Goal: Information Seeking & Learning: Learn about a topic

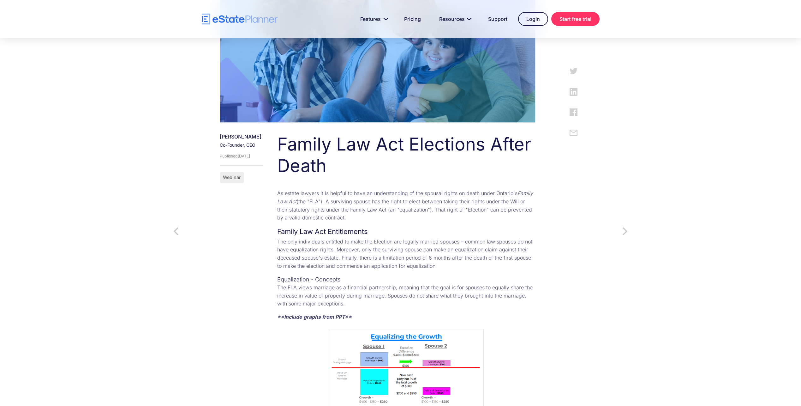
scroll to position [253, 0]
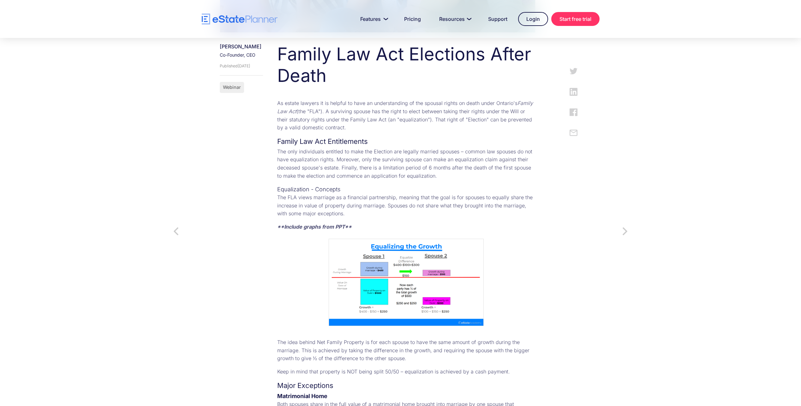
click at [453, 277] on img at bounding box center [406, 281] width 155 height 87
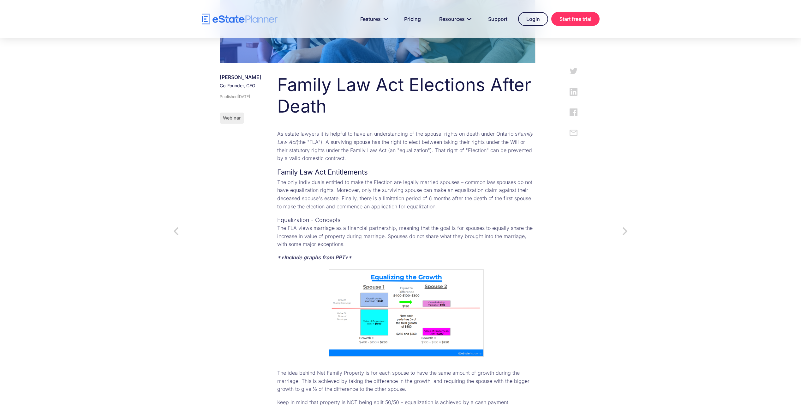
scroll to position [221, 0]
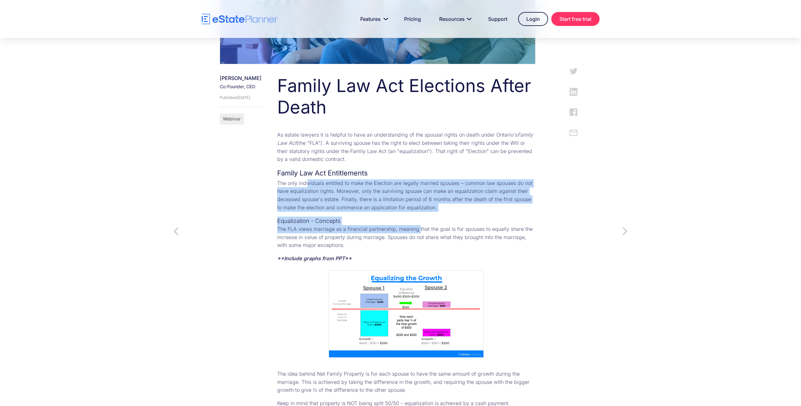
drag, startPoint x: 323, startPoint y: 184, endPoint x: 433, endPoint y: 231, distance: 119.0
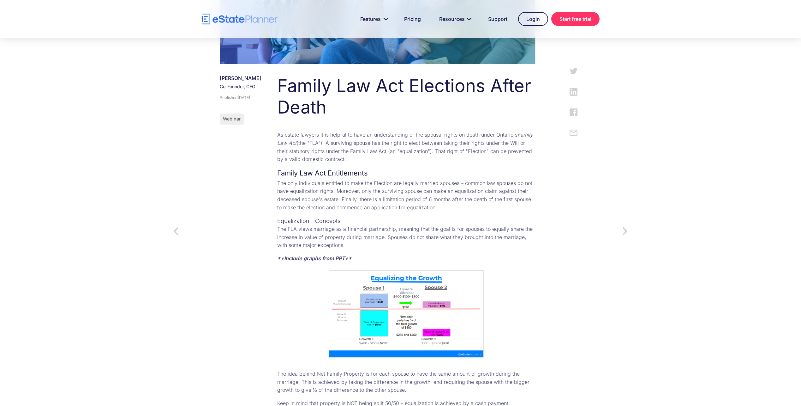
drag, startPoint x: 355, startPoint y: 245, endPoint x: 361, endPoint y: 244, distance: 5.7
click at [356, 245] on p "The FLA views marriage as a financial partnership, meaning that the goal is for…" at bounding box center [406, 237] width 258 height 24
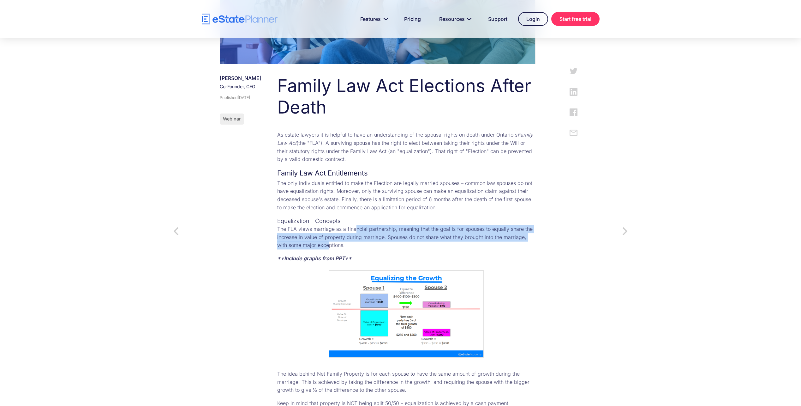
drag, startPoint x: 369, startPoint y: 227, endPoint x: 367, endPoint y: 243, distance: 15.6
click at [367, 243] on p "The FLA views marriage as a financial partnership, meaning that the goal is for…" at bounding box center [406, 237] width 258 height 24
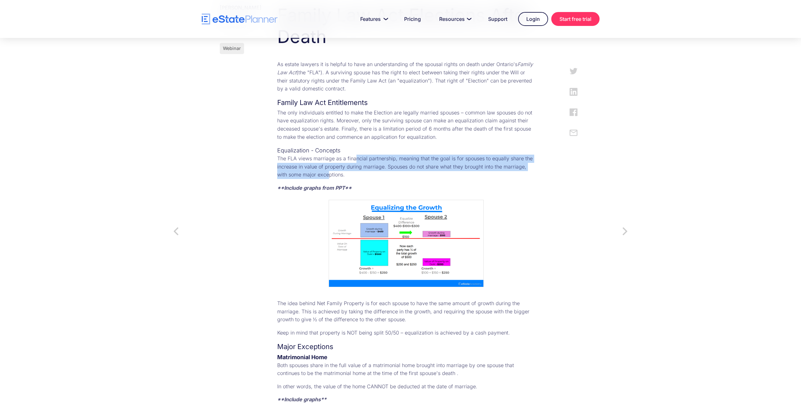
scroll to position [411, 0]
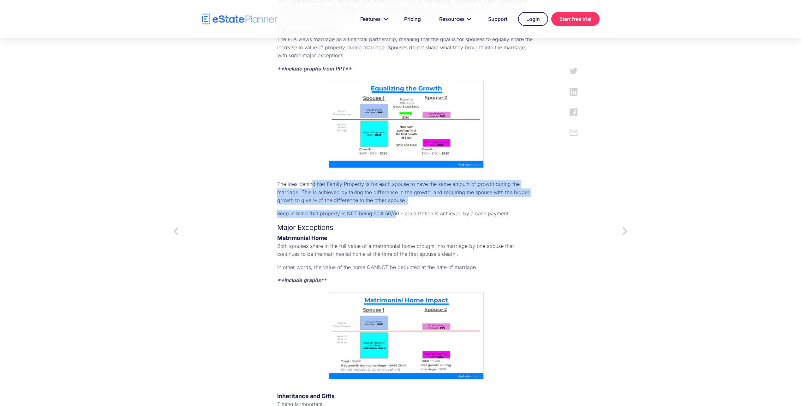
drag, startPoint x: 327, startPoint y: 180, endPoint x: 409, endPoint y: 207, distance: 86.1
click at [409, 207] on div "Family Law Act Elections After Death As estate lawyers it is helpful to have an…" at bounding box center [400, 398] width 271 height 1025
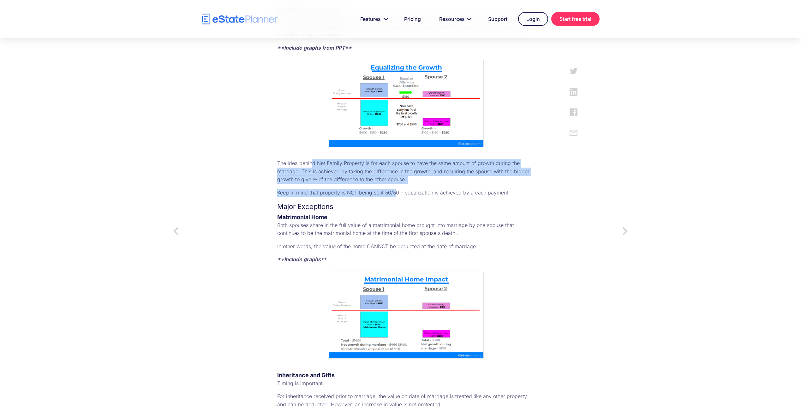
scroll to position [474, 0]
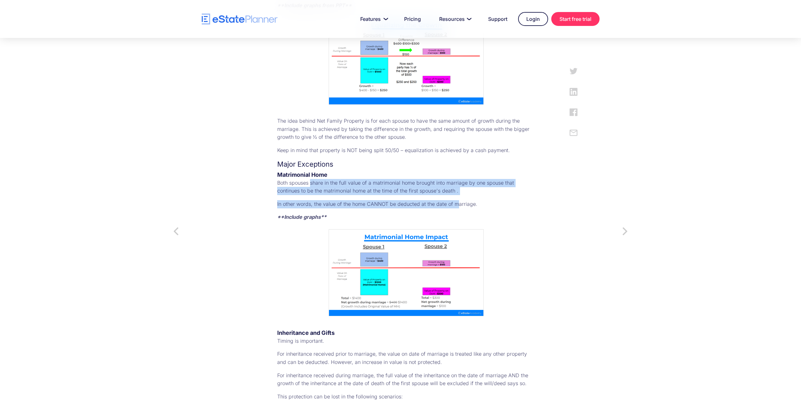
drag, startPoint x: 325, startPoint y: 177, endPoint x: 472, endPoint y: 195, distance: 148.3
click at [472, 195] on div "Family Law Act Elections After Death As estate lawyers it is helpful to have an…" at bounding box center [400, 335] width 271 height 1025
drag, startPoint x: 472, startPoint y: 195, endPoint x: 444, endPoint y: 199, distance: 28.4
click at [444, 200] on p "In other words, the value of the home CANNOT be deducted at the date of marriag…" at bounding box center [406, 204] width 258 height 8
click at [468, 201] on p "In other words, the value of the home CANNOT be deducted at the date of marriag…" at bounding box center [406, 204] width 258 height 8
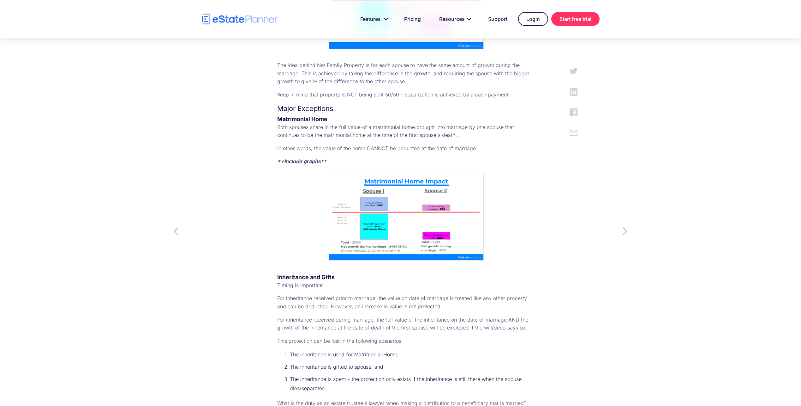
scroll to position [568, 0]
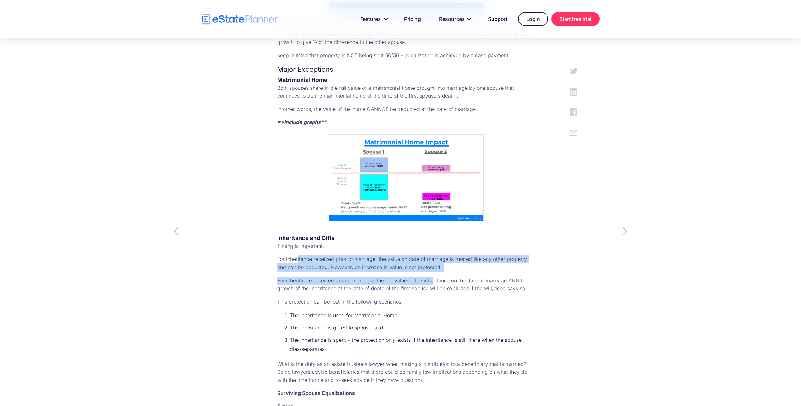
drag, startPoint x: 313, startPoint y: 250, endPoint x: 447, endPoint y: 266, distance: 135.5
click at [447, 266] on div "Family Law Act Elections After Death As estate lawyers it is helpful to have an…" at bounding box center [400, 240] width 271 height 1025
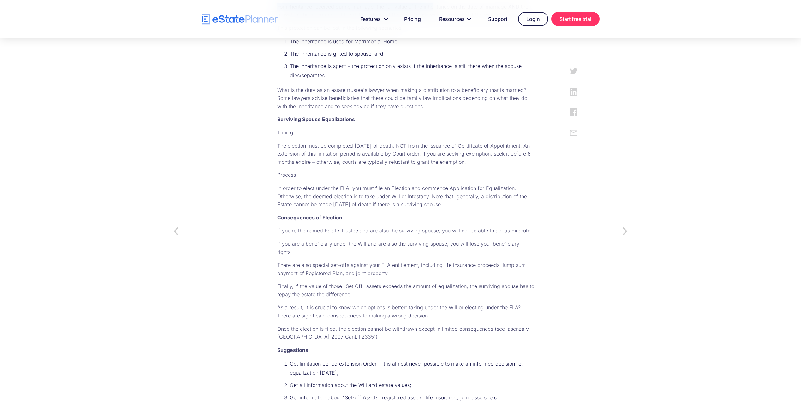
scroll to position [853, 0]
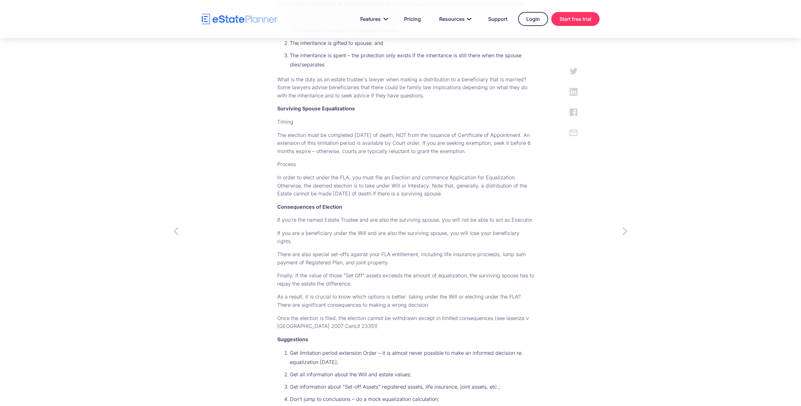
drag, startPoint x: 326, startPoint y: 226, endPoint x: 495, endPoint y: 253, distance: 171.8
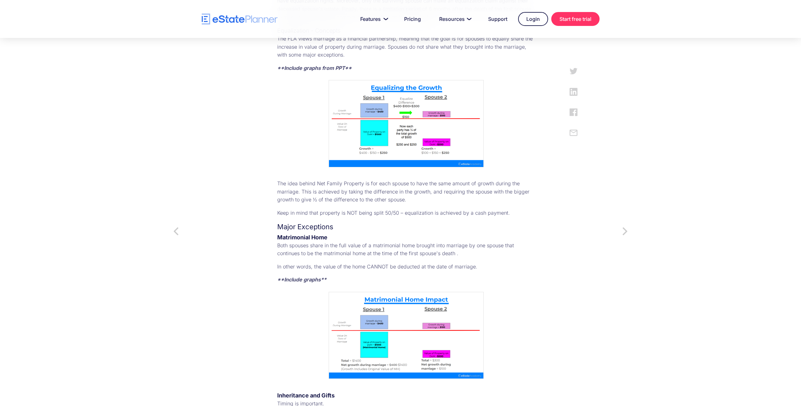
scroll to position [411, 0]
click at [398, 309] on img at bounding box center [406, 335] width 155 height 87
click at [394, 316] on img at bounding box center [406, 335] width 155 height 87
click at [397, 337] on img at bounding box center [406, 335] width 155 height 87
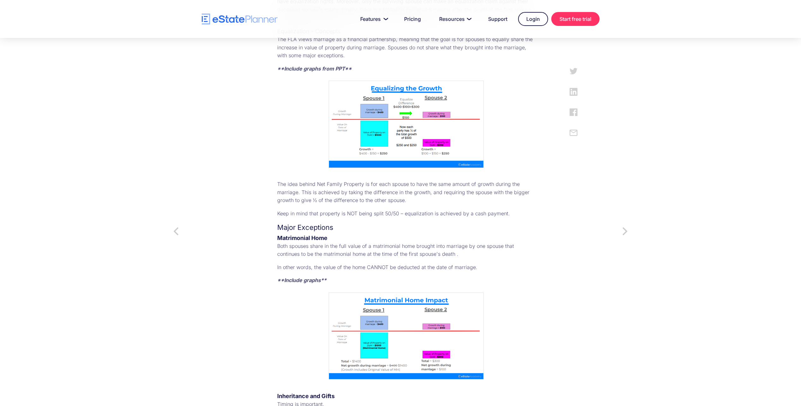
click at [475, 369] on img at bounding box center [406, 335] width 155 height 87
click at [469, 361] on img at bounding box center [406, 335] width 155 height 87
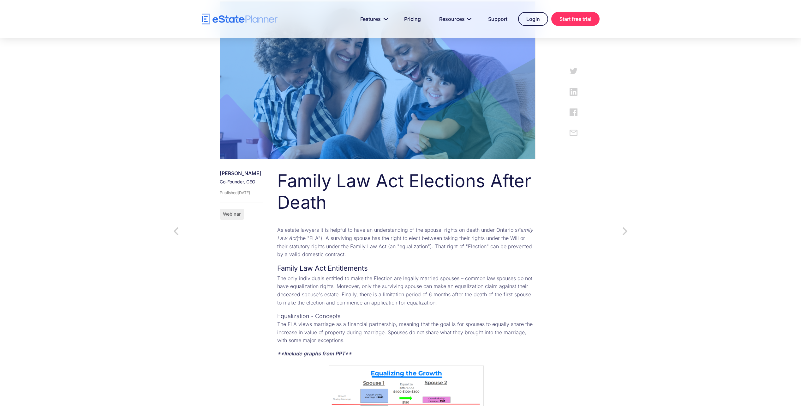
scroll to position [126, 0]
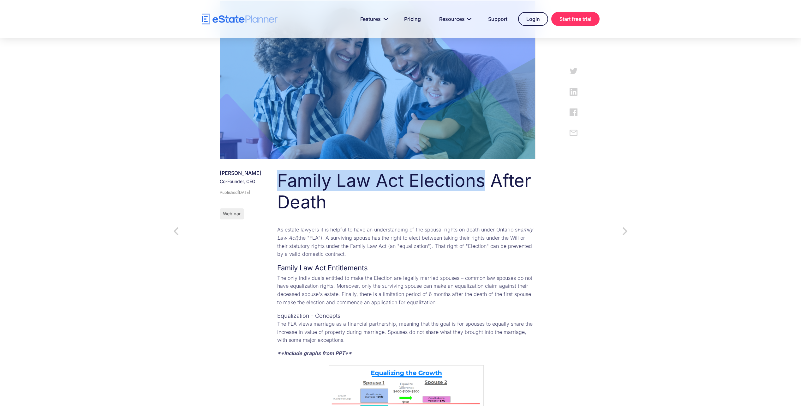
drag, startPoint x: 294, startPoint y: 178, endPoint x: 502, endPoint y: 182, distance: 208.5
click at [502, 182] on h1 "Family Law Act Elections After Death" at bounding box center [406, 191] width 258 height 42
copy h1 "Family Law Act Elections"
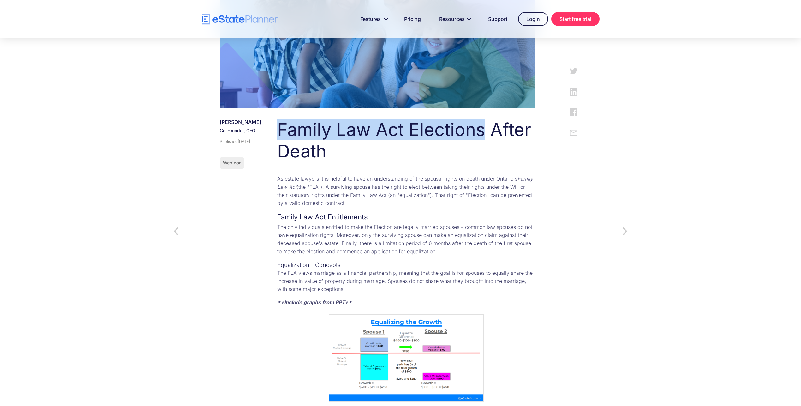
scroll to position [189, 0]
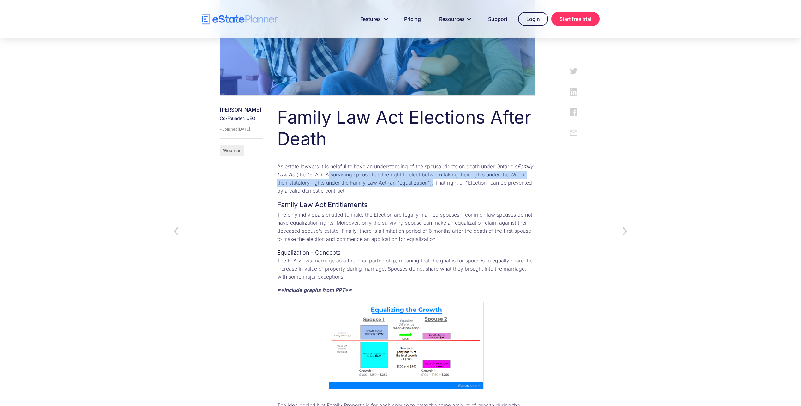
drag, startPoint x: 357, startPoint y: 174, endPoint x: 469, endPoint y: 181, distance: 112.0
click at [469, 181] on p "As estate lawyers it is helpful to have an understanding of the spousal rights …" at bounding box center [406, 178] width 258 height 32
copy p "A surviving spouse has the right to elect between taking their rights under the…"
click at [373, 177] on p "As estate lawyers it is helpful to have an understanding of the spousal rights …" at bounding box center [406, 178] width 258 height 32
drag, startPoint x: 357, startPoint y: 174, endPoint x: 470, endPoint y: 183, distance: 113.4
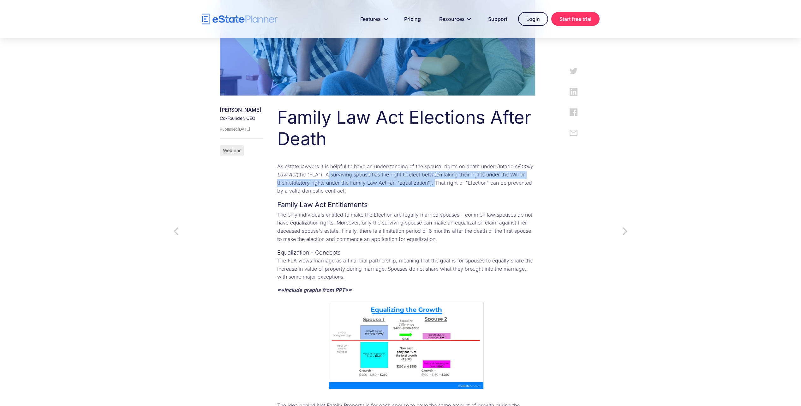
click at [470, 183] on p "As estate lawyers it is helpful to have an understanding of the spousal rights …" at bounding box center [406, 178] width 258 height 32
copy p "A surviving spouse has the right to elect between taking their rights under the…"
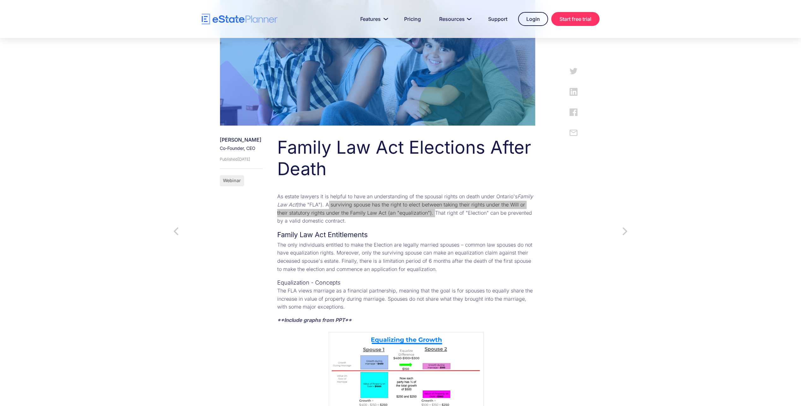
scroll to position [158, 0]
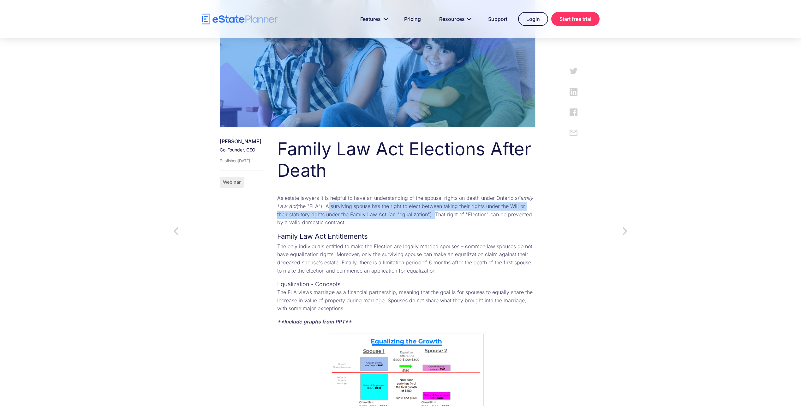
click at [361, 206] on p "As estate lawyers it is helpful to have an understanding of the spousal rights …" at bounding box center [406, 210] width 258 height 32
drag, startPoint x: 358, startPoint y: 206, endPoint x: 518, endPoint y: 207, distance: 159.8
click at [518, 207] on p "As estate lawyers it is helpful to have an understanding of the spousal rights …" at bounding box center [406, 210] width 258 height 32
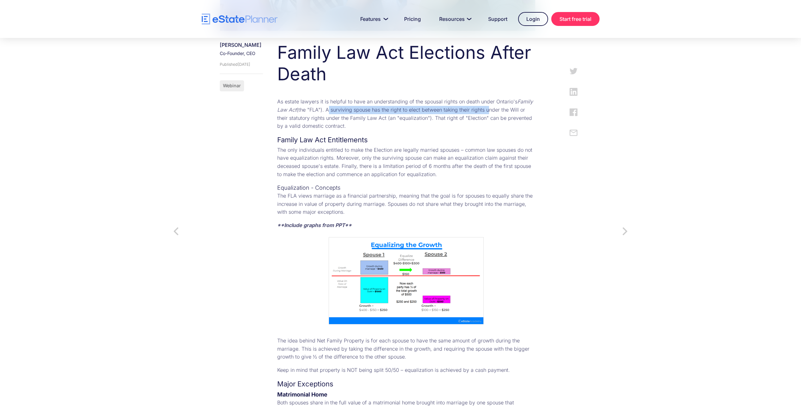
scroll to position [253, 0]
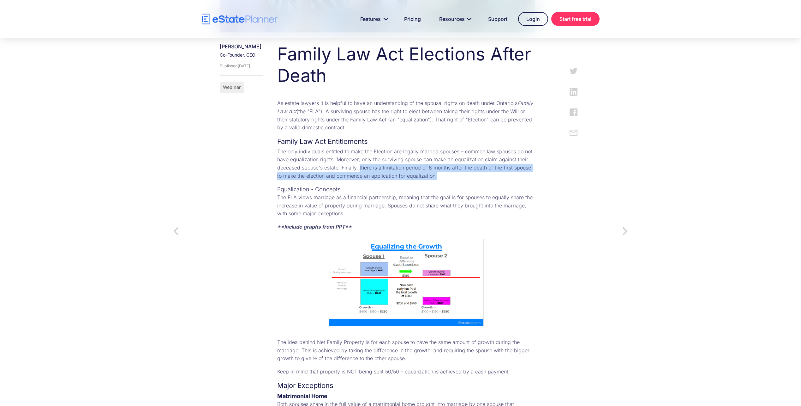
drag, startPoint x: 404, startPoint y: 167, endPoint x: 491, endPoint y: 173, distance: 87.4
click at [491, 173] on p "The only individuals entitled to make the Election are legally married spouses …" at bounding box center [406, 163] width 258 height 32
copy p "there is a limitation period of 6 months after the death of the first spouse to…"
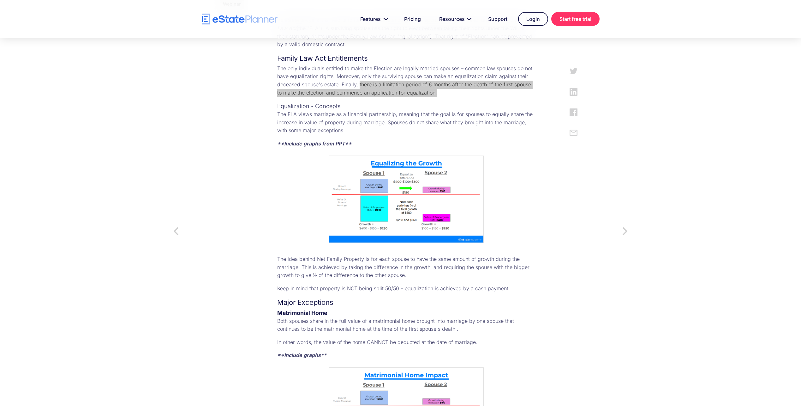
scroll to position [411, 0]
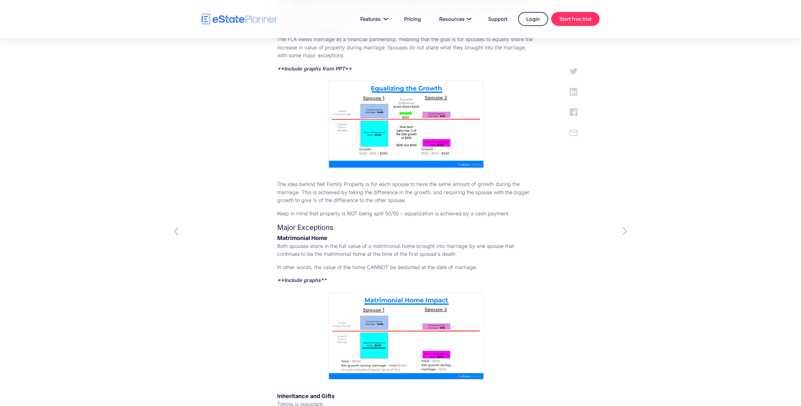
click at [299, 228] on div "Family Law Act Elections After Death As estate lawyers it is helpful to have an…" at bounding box center [400, 398] width 271 height 1025
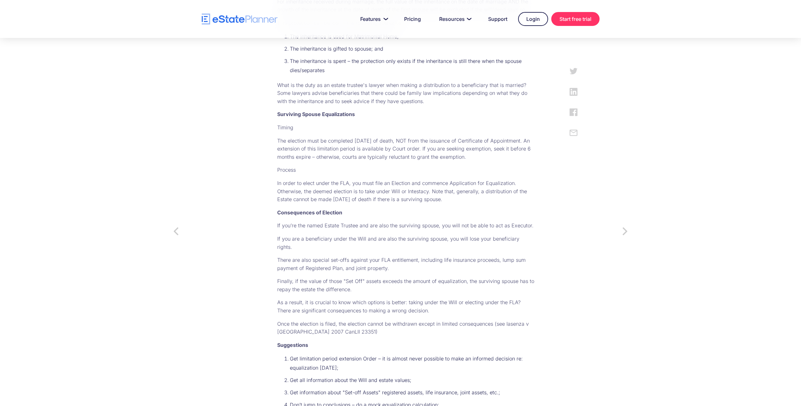
scroll to position [854, 0]
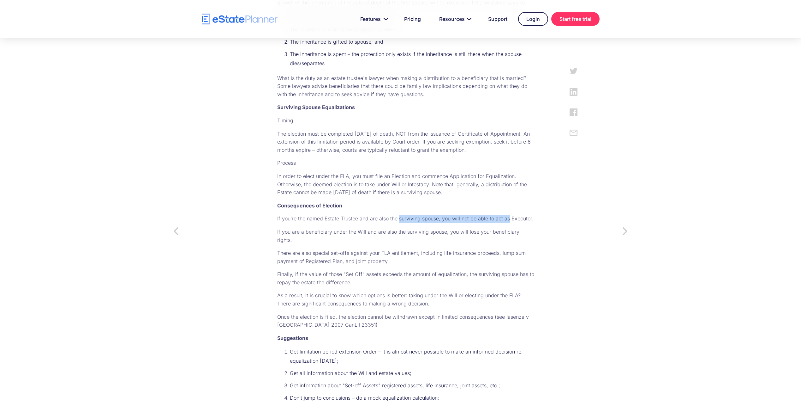
drag, startPoint x: 413, startPoint y: 225, endPoint x: 525, endPoint y: 226, distance: 112.1
click at [525, 223] on p "If you’re the named Estate Trustee and are also the surviving spouse, you will …" at bounding box center [406, 218] width 258 height 8
click at [433, 194] on p "In order to elect under the FLA, you must file an Election and commence Applica…" at bounding box center [406, 184] width 258 height 24
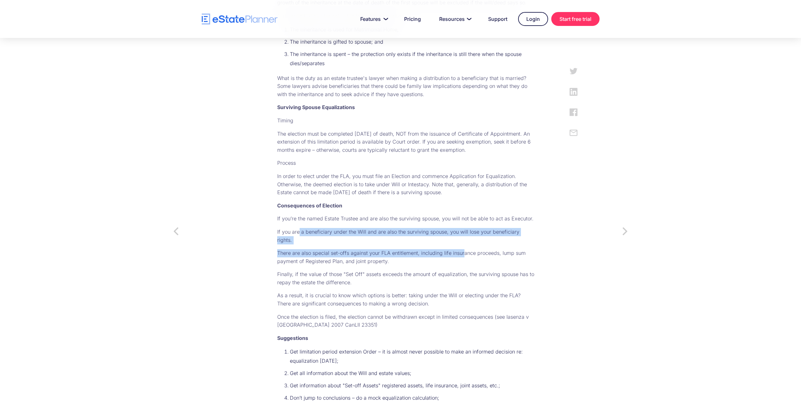
drag, startPoint x: 313, startPoint y: 246, endPoint x: 477, endPoint y: 263, distance: 164.8
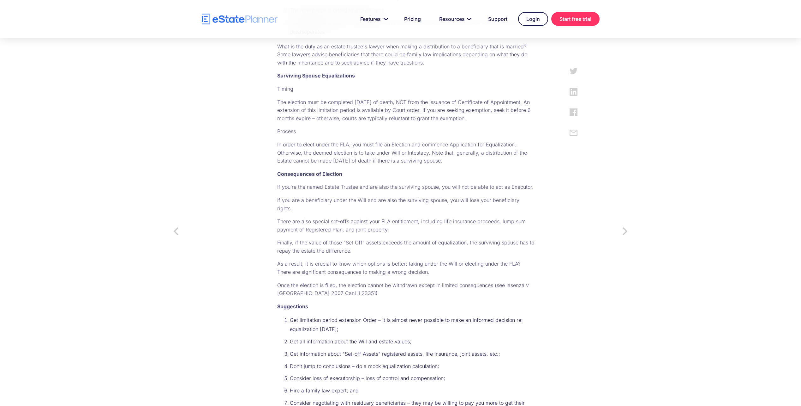
drag, startPoint x: 345, startPoint y: 236, endPoint x: 479, endPoint y: 244, distance: 134.8
click at [479, 233] on p "There are also special set-offs against your FLA entitlement, including life in…" at bounding box center [406, 225] width 258 height 16
copy p "set-offs against your FLA entitlement, including life insurance proceeds, lump …"
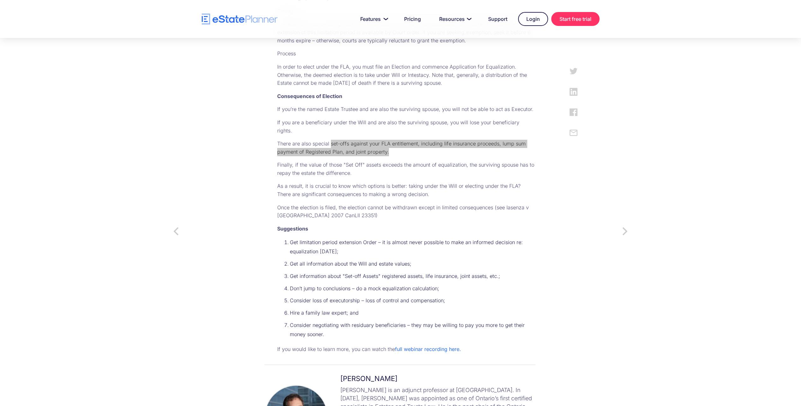
scroll to position [949, 0]
